Goal: Task Accomplishment & Management: Manage account settings

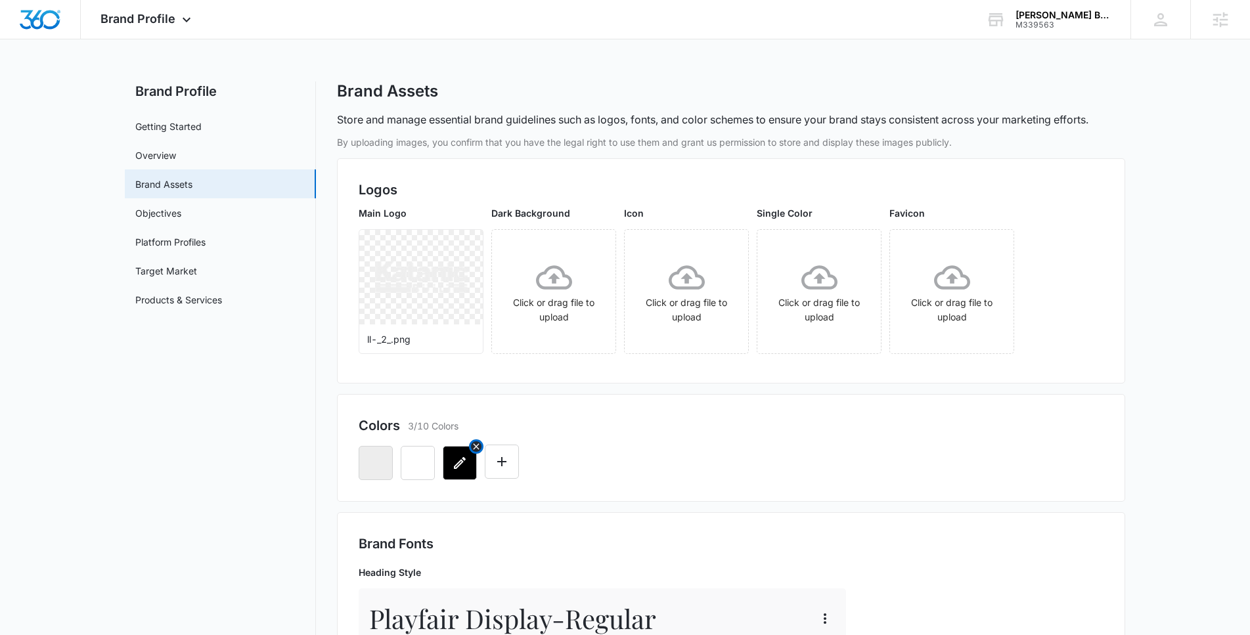
click at [467, 468] on icon "button" at bounding box center [460, 463] width 16 height 16
click at [609, 476] on div at bounding box center [731, 458] width 745 height 45
click at [374, 465] on icon "button" at bounding box center [376, 463] width 16 height 16
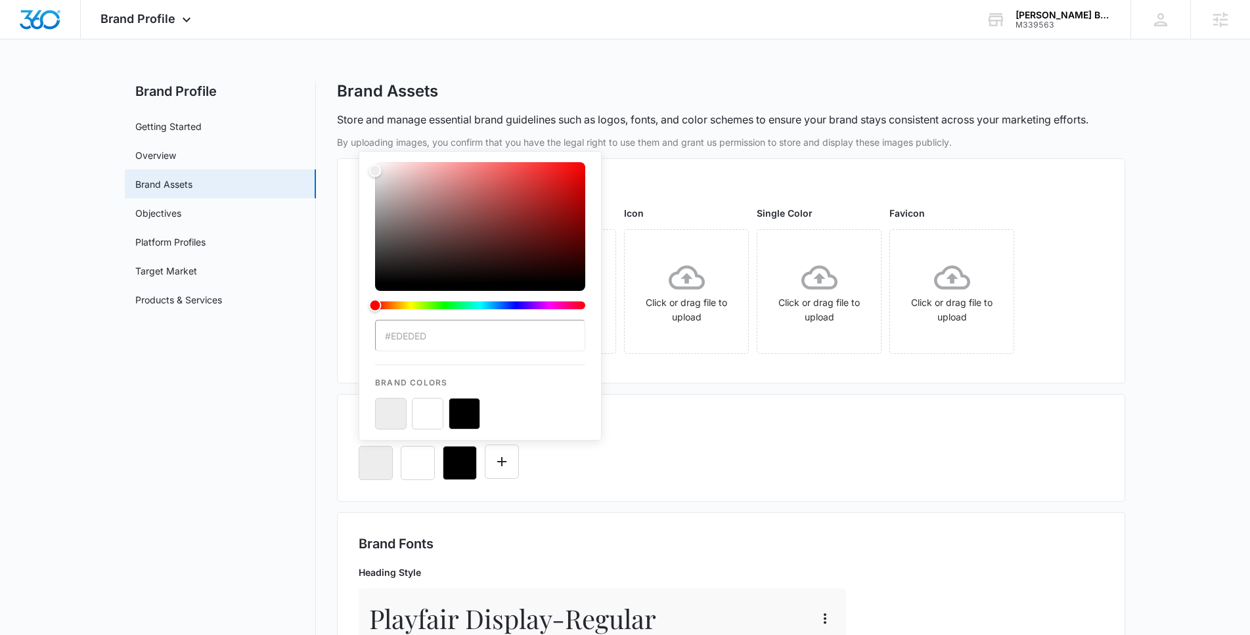
click at [442, 332] on input "#EDEDED" at bounding box center [480, 336] width 210 height 32
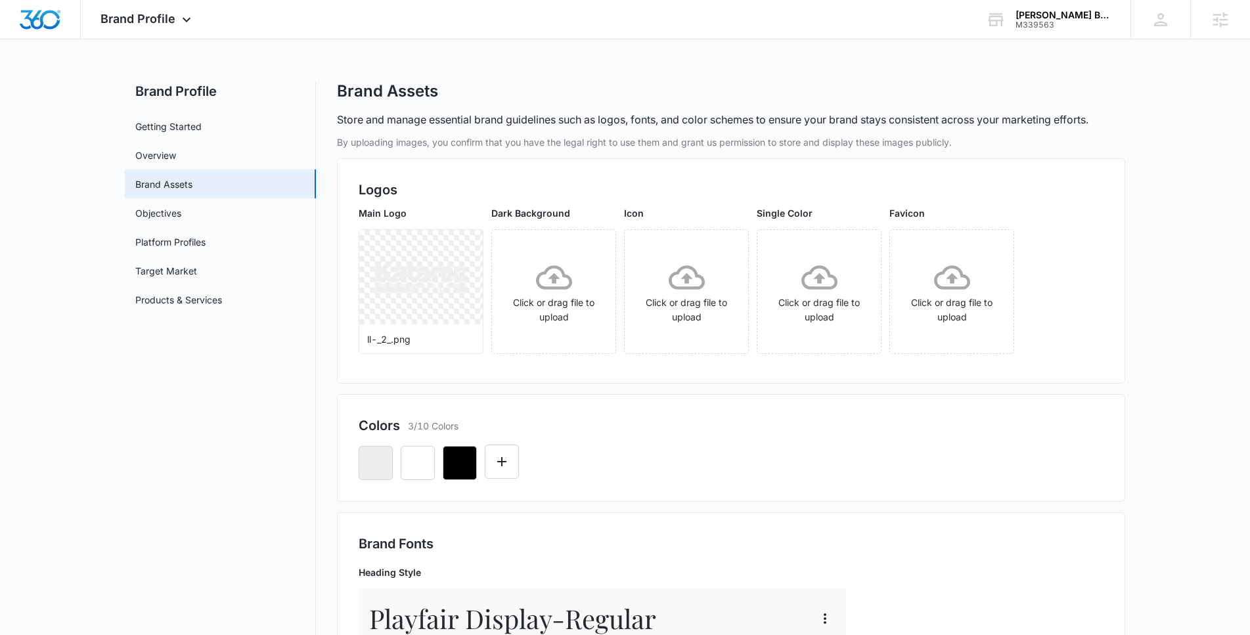
click at [835, 488] on div "Colors 3/10 Colors" at bounding box center [731, 448] width 788 height 108
click at [417, 455] on icon "button" at bounding box center [418, 463] width 16 height 16
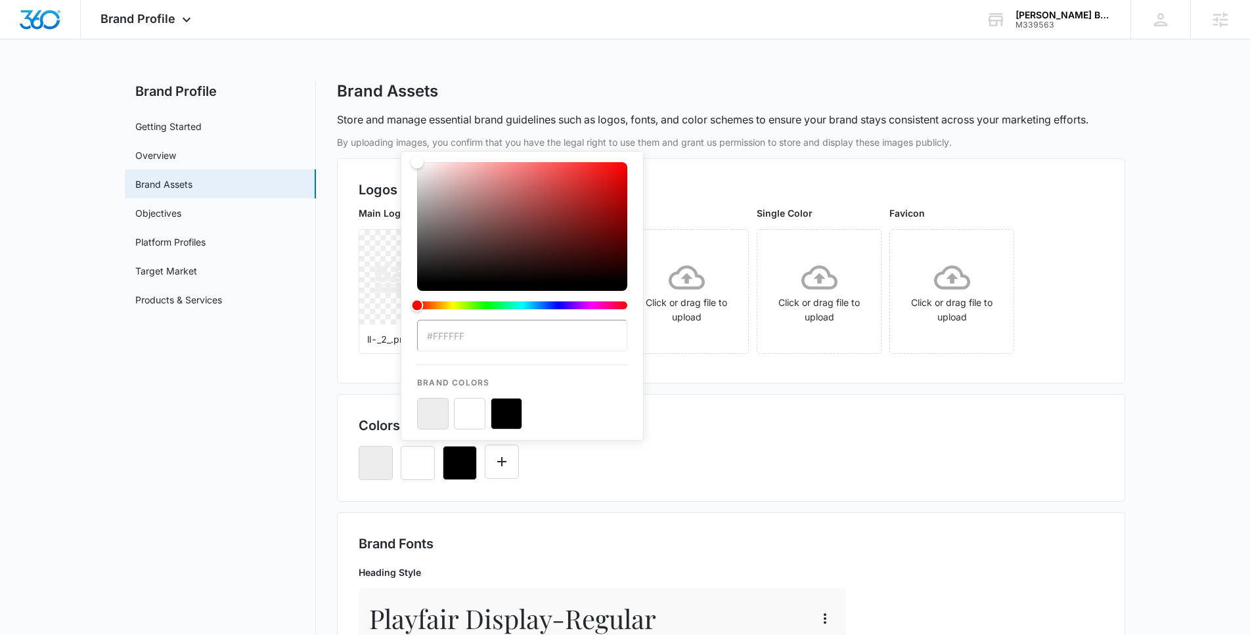
click at [474, 338] on input "#FFFFFF" at bounding box center [522, 336] width 210 height 32
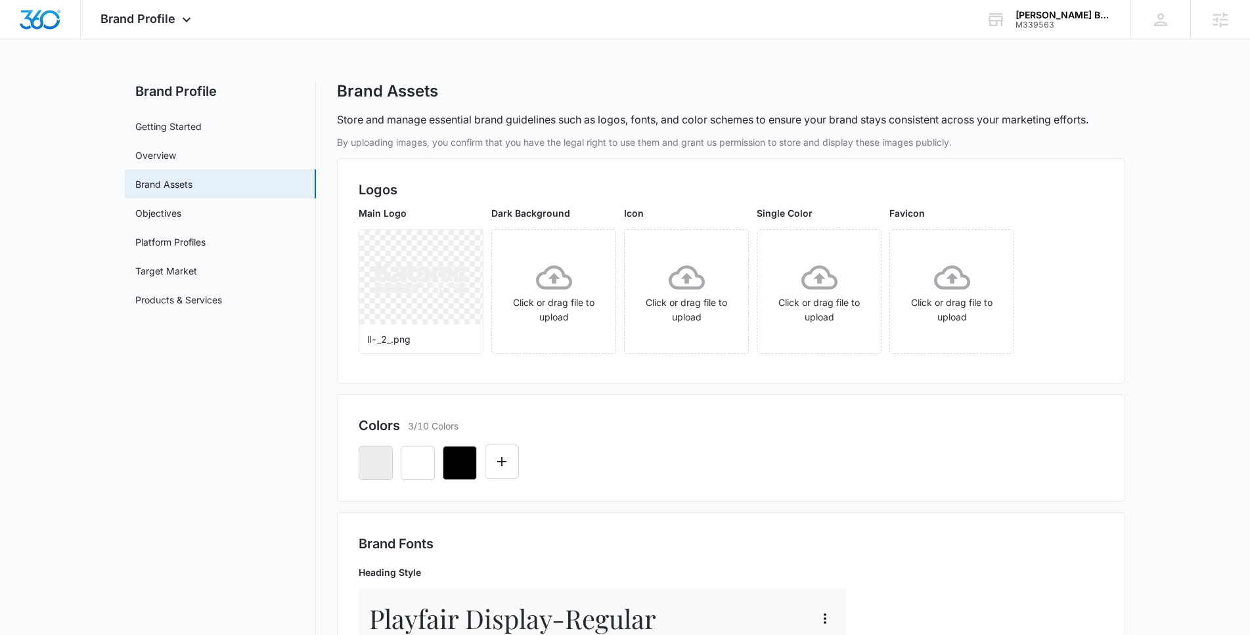
click at [686, 426] on div "Colors 3/10 Colors" at bounding box center [731, 426] width 745 height 20
click at [448, 461] on button "button" at bounding box center [460, 463] width 34 height 34
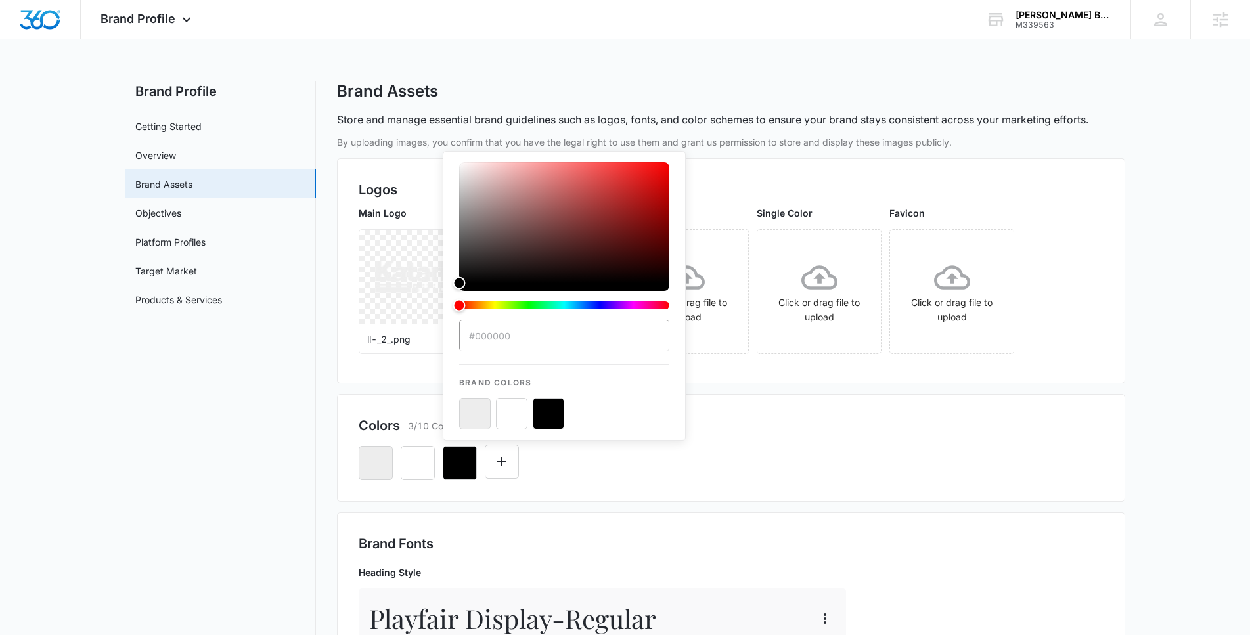
click at [551, 338] on input "#000000" at bounding box center [564, 336] width 210 height 32
